Goal: Information Seeking & Learning: Learn about a topic

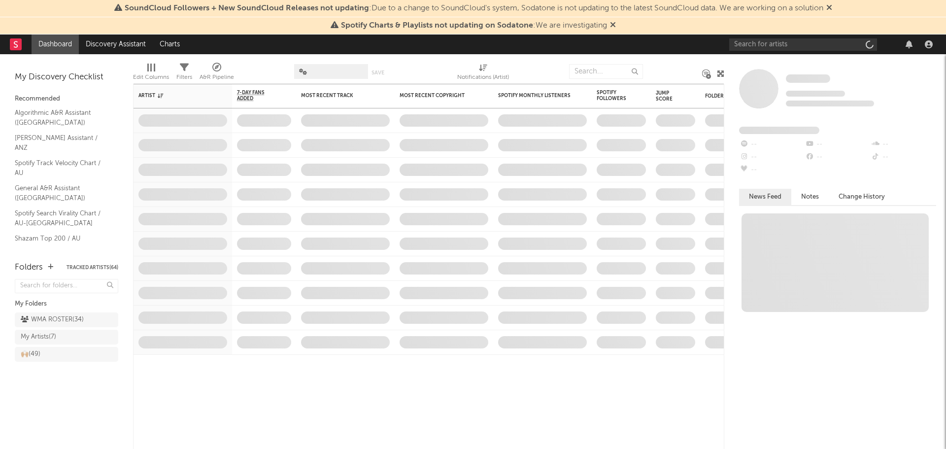
click at [830, 8] on icon at bounding box center [829, 7] width 6 height 8
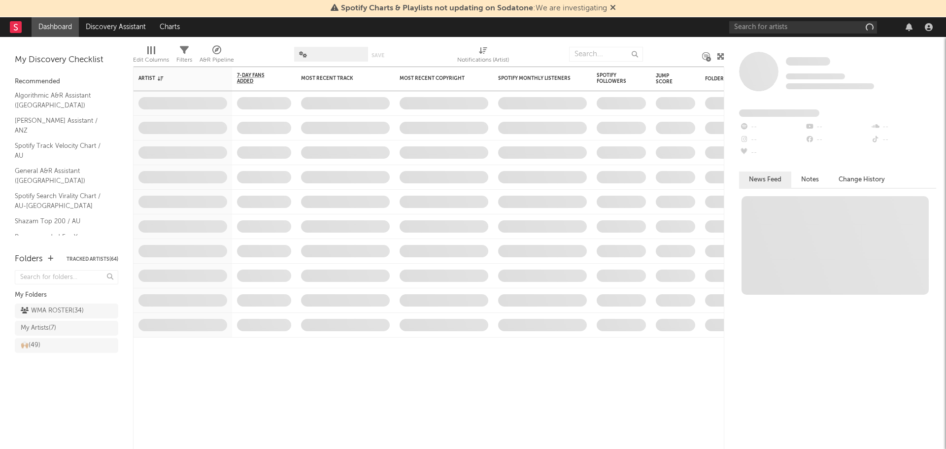
click at [611, 4] on icon at bounding box center [613, 7] width 6 height 8
click at [763, 17] on div at bounding box center [832, 27] width 207 height 20
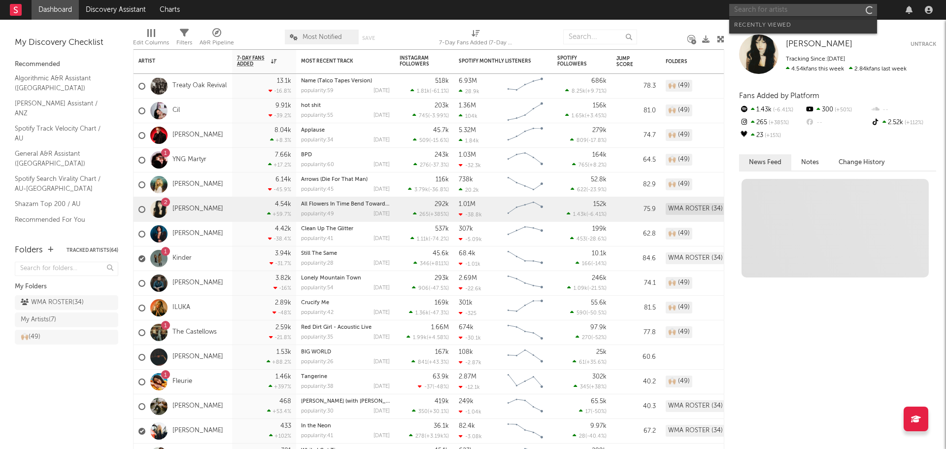
click at [757, 14] on input "text" at bounding box center [803, 10] width 148 height 12
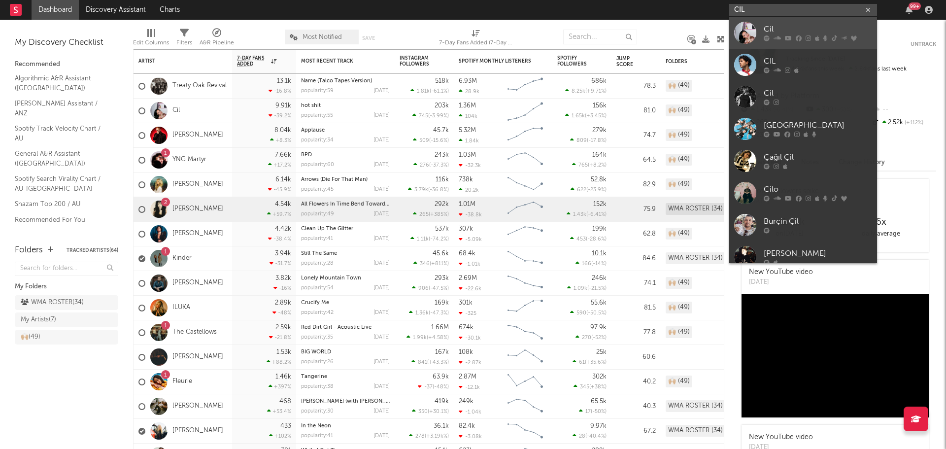
type input "CIL"
click at [749, 34] on div at bounding box center [745, 33] width 22 height 22
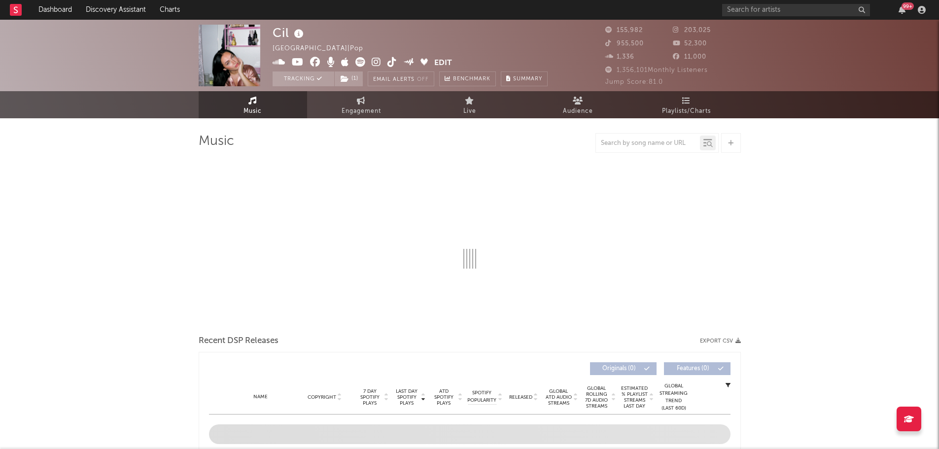
select select "6m"
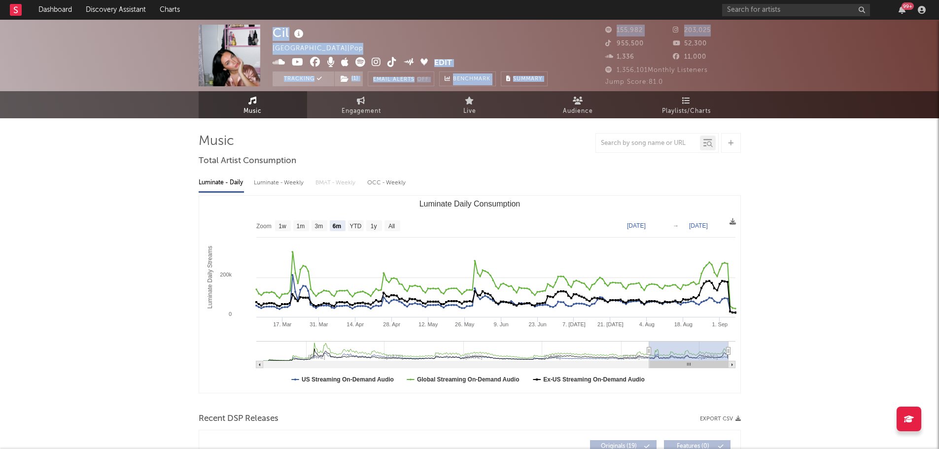
drag, startPoint x: 717, startPoint y: 31, endPoint x: 585, endPoint y: 23, distance: 132.3
click at [585, 23] on div "Cil [GEOGRAPHIC_DATA] | Pop Edit Tracking ( 1 ) Email Alerts Off Benchmark Summ…" at bounding box center [469, 55] width 939 height 71
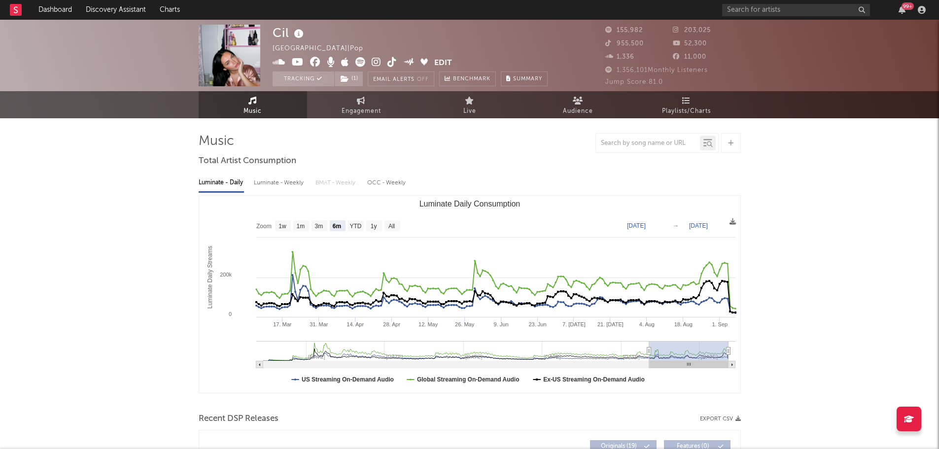
click at [729, 48] on div "52,300" at bounding box center [707, 44] width 68 height 12
drag, startPoint x: 718, startPoint y: 55, endPoint x: 518, endPoint y: 33, distance: 200.8
click at [518, 33] on div "Cil [GEOGRAPHIC_DATA] | Pop Edit Tracking ( 1 ) Email Alerts Off Benchmark Summ…" at bounding box center [469, 55] width 939 height 71
drag, startPoint x: 555, startPoint y: 29, endPoint x: 589, endPoint y: 60, distance: 46.4
click at [555, 29] on div "Cil [GEOGRAPHIC_DATA] | Pop Edit Tracking ( 1 ) Email Alerts Off Benchmark Summ…" at bounding box center [432, 56] width 320 height 62
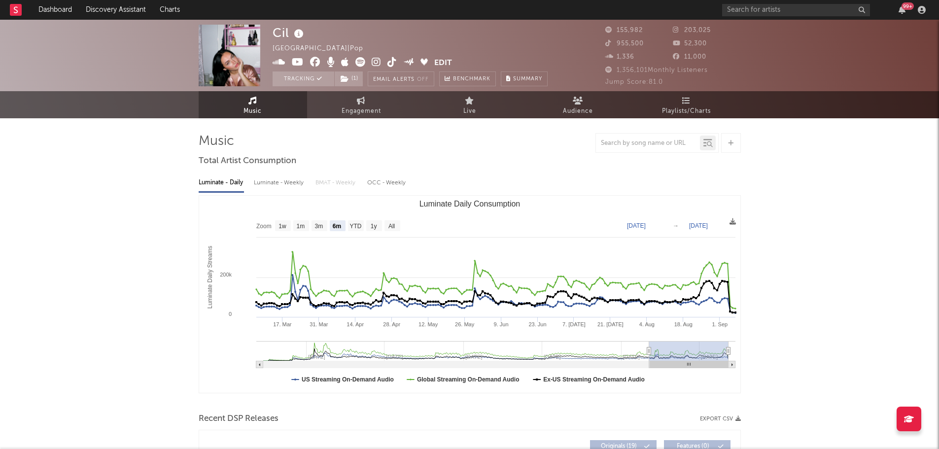
click at [375, 107] on span "Engagement" at bounding box center [360, 111] width 39 height 12
select select "1w"
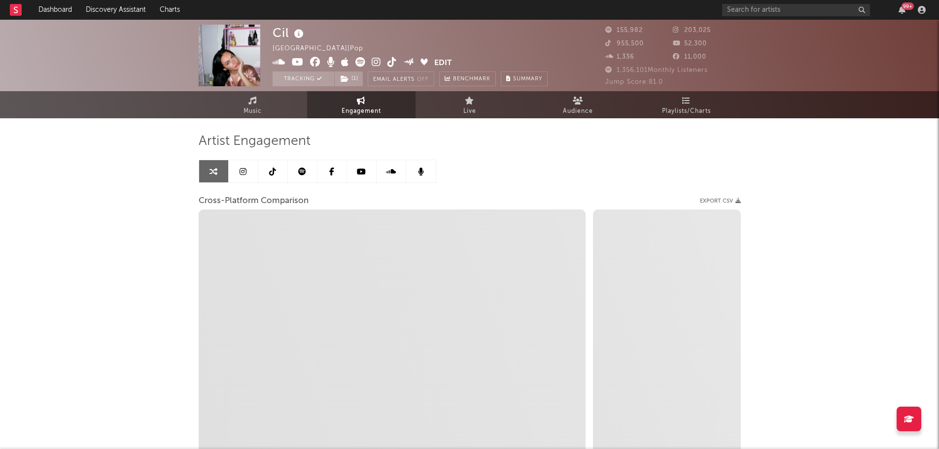
select select "1m"
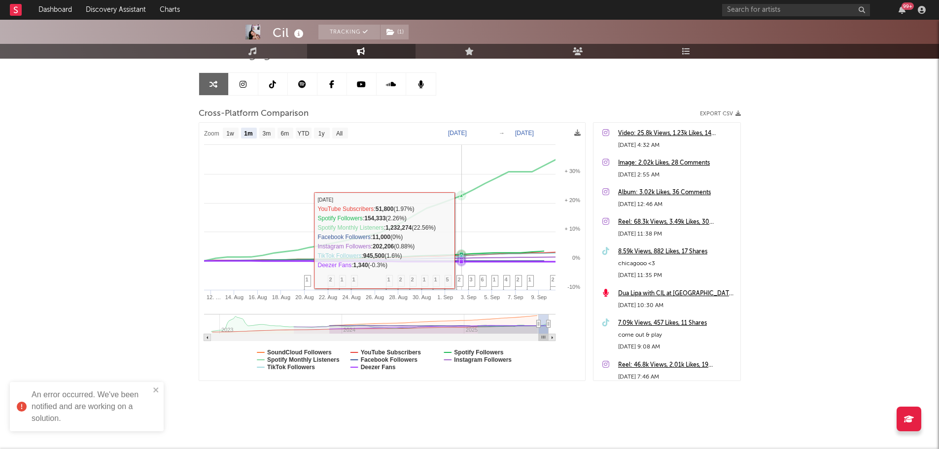
scroll to position [88, 0]
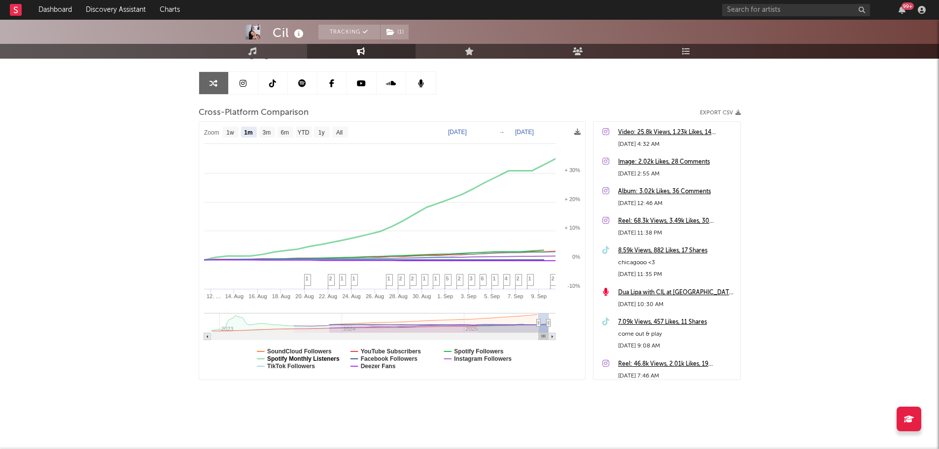
click at [317, 359] on text "Spotify Monthly Listeners" at bounding box center [303, 358] width 72 height 7
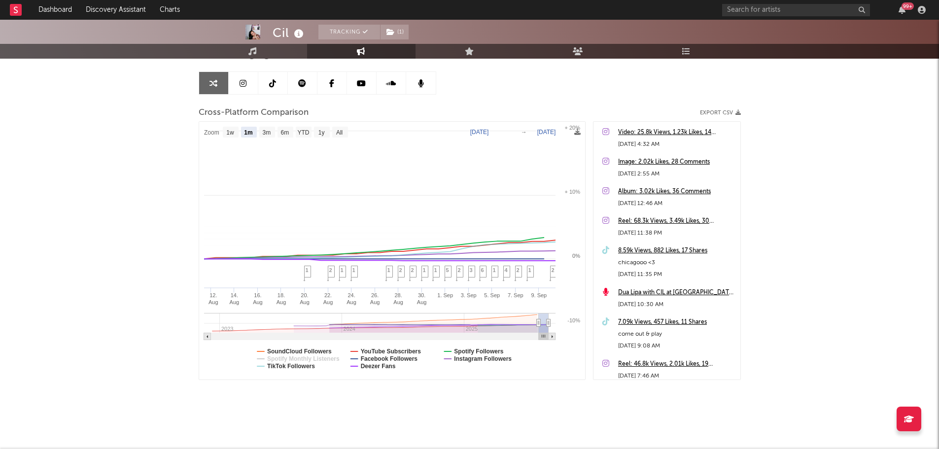
select select "1m"
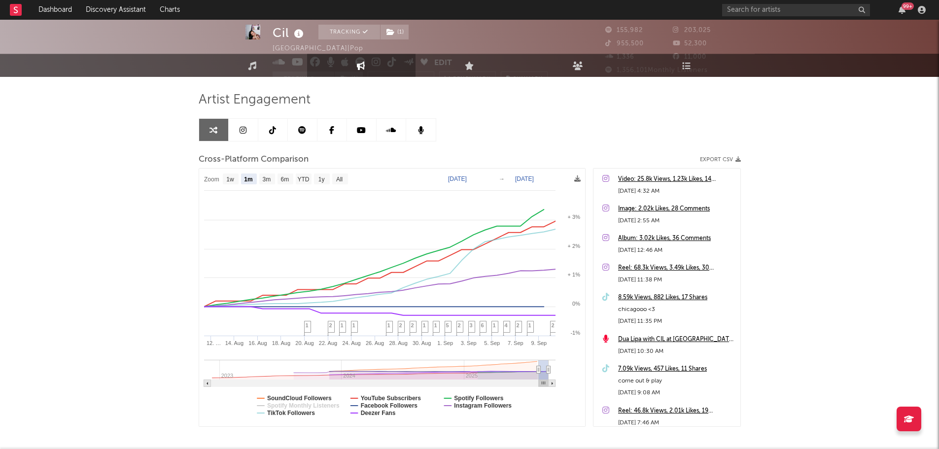
scroll to position [0, 0]
